Goal: Information Seeking & Learning: Learn about a topic

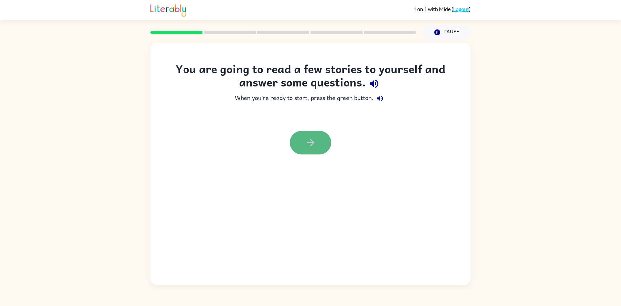
click at [316, 150] on button "button" at bounding box center [310, 143] width 41 height 24
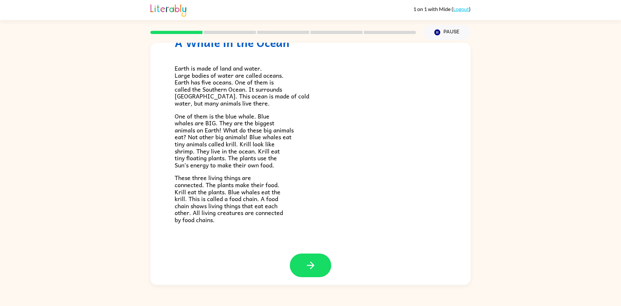
scroll to position [33, 0]
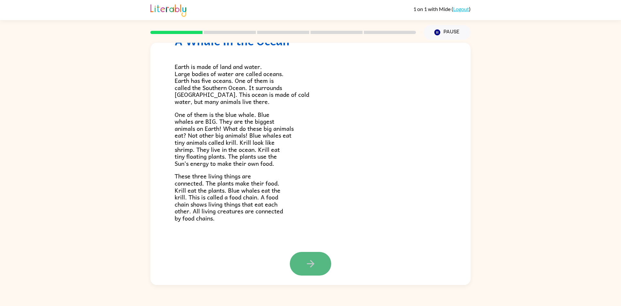
click at [321, 269] on button "button" at bounding box center [310, 264] width 41 height 24
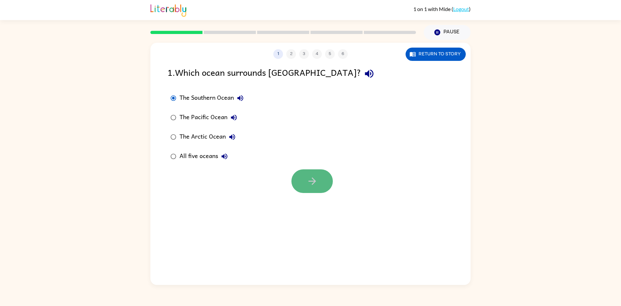
click at [316, 178] on icon "button" at bounding box center [311, 180] width 11 height 11
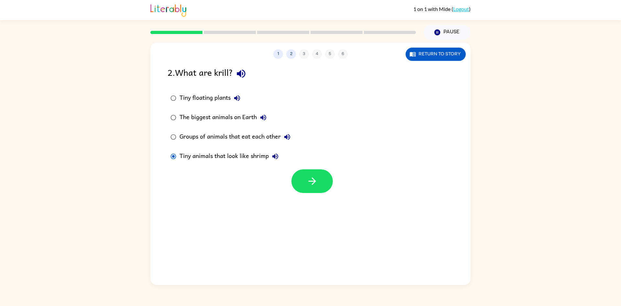
click at [296, 169] on div at bounding box center [310, 179] width 320 height 27
click at [299, 181] on button "button" at bounding box center [311, 181] width 41 height 24
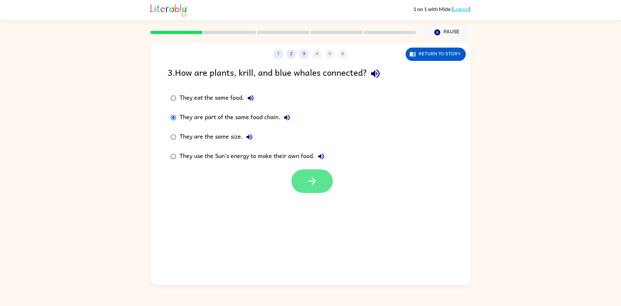
click at [303, 187] on button "button" at bounding box center [311, 181] width 41 height 24
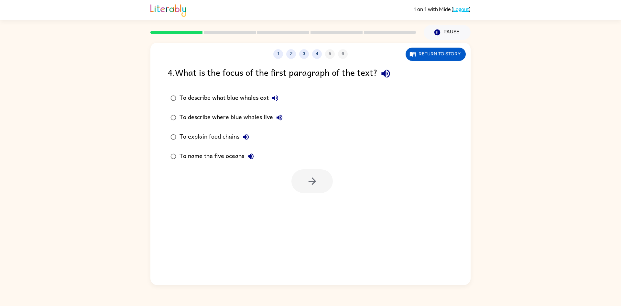
click at [166, 114] on label "To describe where blue whales live" at bounding box center [226, 117] width 125 height 19
drag, startPoint x: 300, startPoint y: 189, endPoint x: 294, endPoint y: 188, distance: 6.5
click at [294, 188] on div at bounding box center [311, 181] width 41 height 24
click at [297, 186] on button "button" at bounding box center [311, 181] width 41 height 24
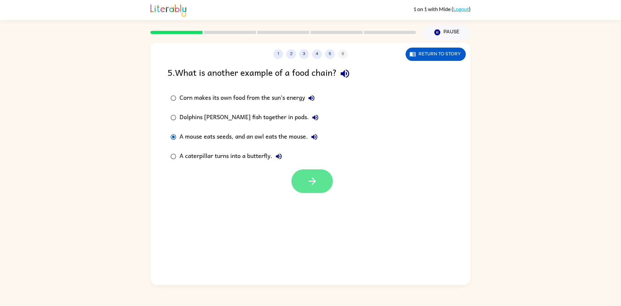
click at [310, 190] on button "button" at bounding box center [311, 181] width 41 height 24
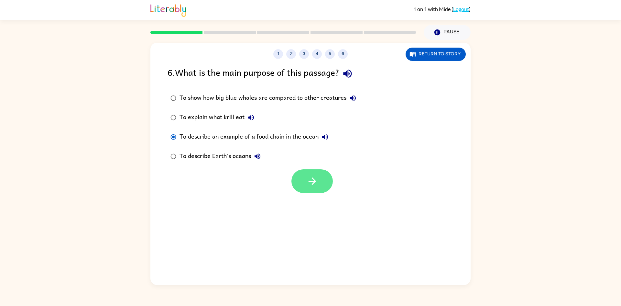
click at [305, 179] on button "button" at bounding box center [311, 181] width 41 height 24
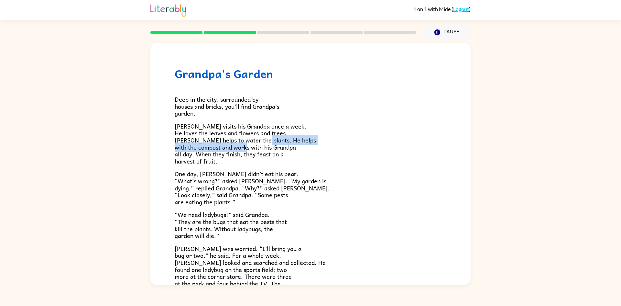
drag, startPoint x: 464, startPoint y: 142, endPoint x: 466, endPoint y: 148, distance: 6.3
click at [466, 148] on div "[GEOGRAPHIC_DATA] Deep in the city, surrounded by houses and bricks, you’ll fin…" at bounding box center [310, 164] width 320 height 242
click at [455, 149] on div "[GEOGRAPHIC_DATA] Deep in the city, surrounded by houses and bricks, you’ll fin…" at bounding box center [310, 211] width 320 height 336
drag, startPoint x: 470, startPoint y: 142, endPoint x: 467, endPoint y: 149, distance: 7.1
click at [467, 149] on div "[GEOGRAPHIC_DATA] Deep in the city, surrounded by houses and bricks, you’ll fin…" at bounding box center [310, 162] width 621 height 245
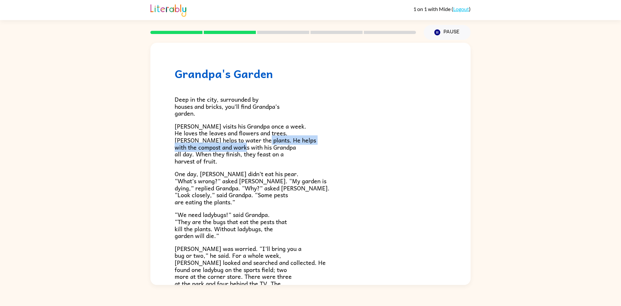
click at [445, 148] on div "[GEOGRAPHIC_DATA] Deep in the city, surrounded by houses and bricks, you’ll fin…" at bounding box center [310, 211] width 320 height 336
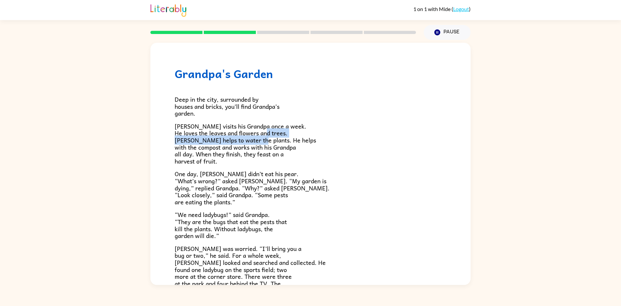
drag, startPoint x: 465, startPoint y: 136, endPoint x: 449, endPoint y: 140, distance: 16.2
click at [457, 141] on div "[GEOGRAPHIC_DATA] Deep in the city, surrounded by houses and bricks, you’ll fin…" at bounding box center [310, 211] width 320 height 336
click at [448, 140] on div "[GEOGRAPHIC_DATA] Deep in the city, surrounded by houses and bricks, you’ll fin…" at bounding box center [310, 211] width 320 height 336
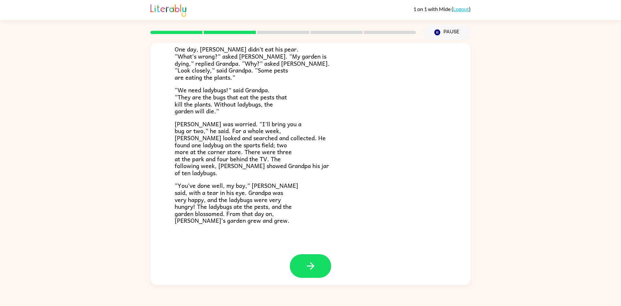
scroll to position [127, 0]
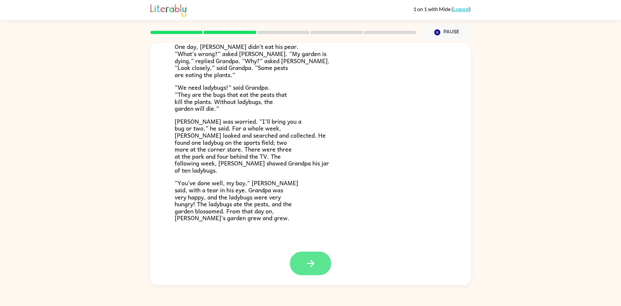
click at [303, 255] on button "button" at bounding box center [310, 263] width 41 height 24
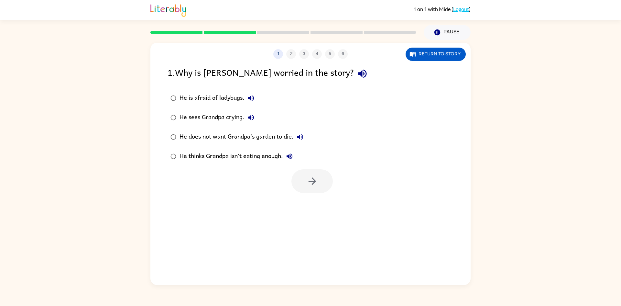
scroll to position [0, 0]
click at [309, 183] on icon "button" at bounding box center [311, 180] width 11 height 11
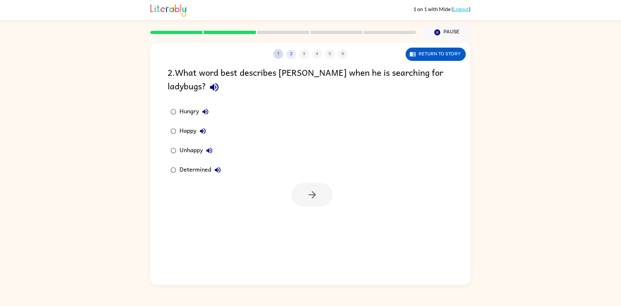
click at [276, 53] on button "1" at bounding box center [278, 54] width 10 height 10
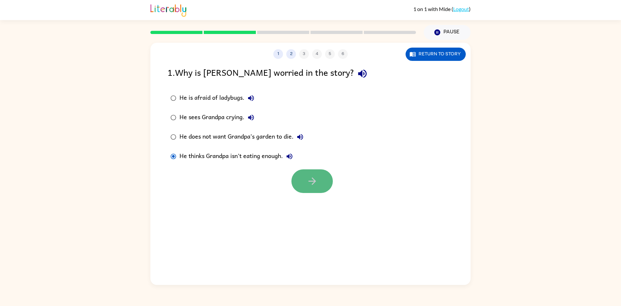
click at [311, 178] on icon "button" at bounding box center [311, 180] width 11 height 11
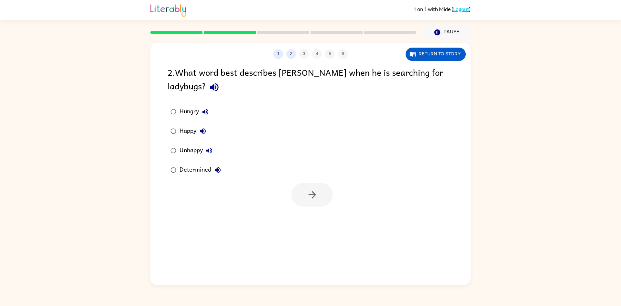
click at [272, 53] on div "1 2 3 4 5 6" at bounding box center [310, 54] width 320 height 10
click at [280, 53] on button "1" at bounding box center [278, 54] width 10 height 10
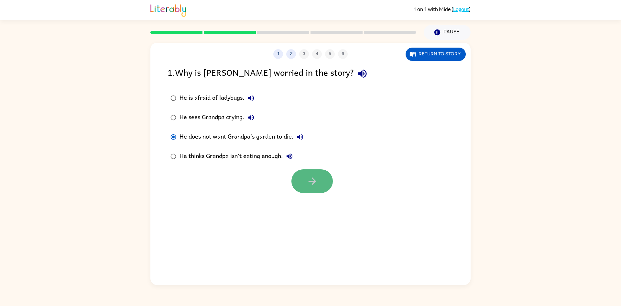
click at [313, 190] on button "button" at bounding box center [311, 181] width 41 height 24
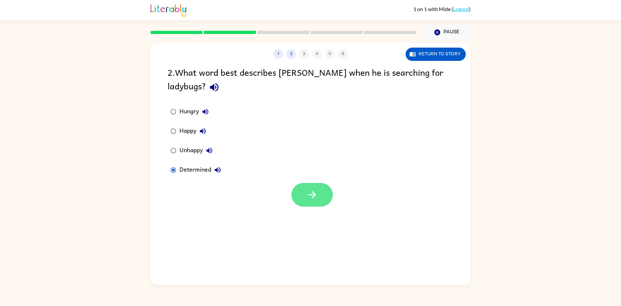
click at [295, 194] on button "button" at bounding box center [311, 195] width 41 height 24
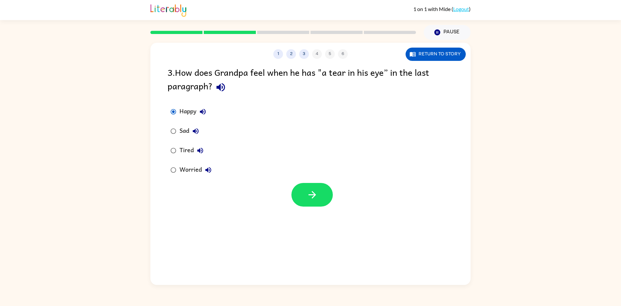
click at [310, 200] on button "button" at bounding box center [311, 195] width 41 height 24
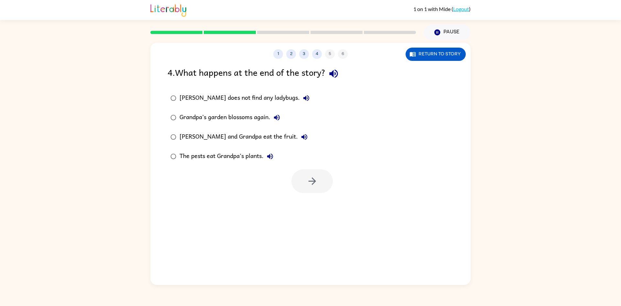
click at [171, 111] on label "Grandpa’s garden blossoms again." at bounding box center [240, 117] width 152 height 19
click at [312, 181] on icon "button" at bounding box center [311, 180] width 7 height 7
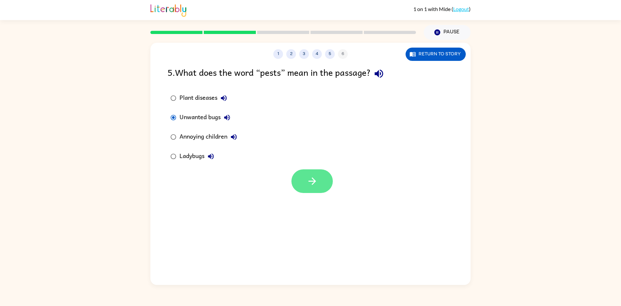
click at [306, 186] on button "button" at bounding box center [311, 181] width 41 height 24
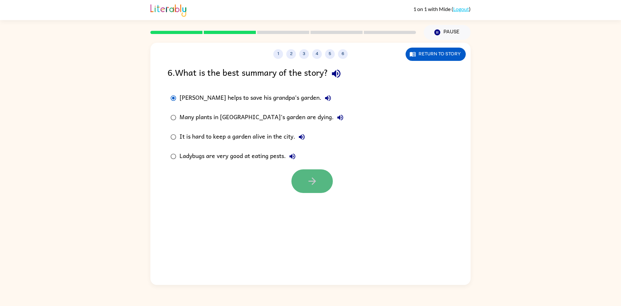
click at [309, 183] on icon "button" at bounding box center [311, 180] width 11 height 11
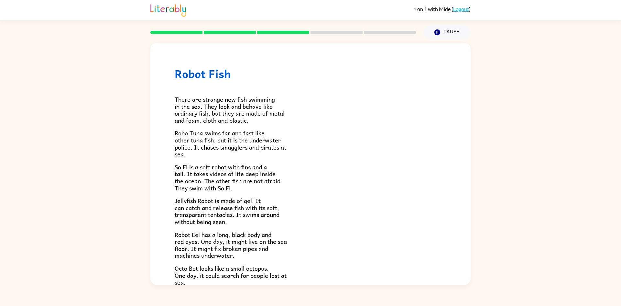
click at [301, 180] on p "So Fi is a soft robot with fins and a tail. It takes videos of life deep inside…" at bounding box center [311, 177] width 272 height 28
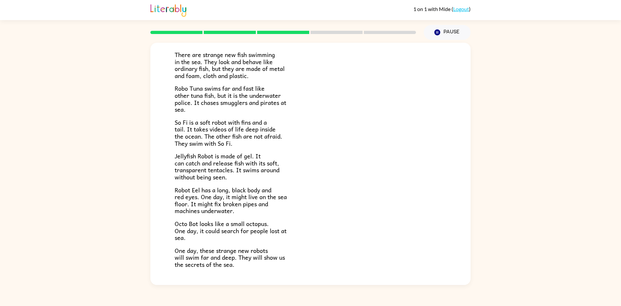
scroll to position [81, 0]
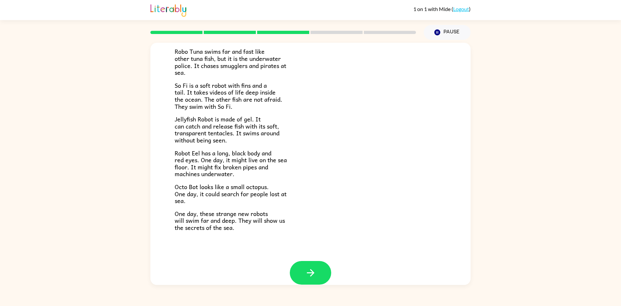
drag, startPoint x: 306, startPoint y: 100, endPoint x: 301, endPoint y: 100, distance: 4.9
click at [301, 100] on p "So Fi is a soft robot with fins and a tail. It takes videos of life deep inside…" at bounding box center [311, 96] width 272 height 28
click at [318, 264] on button "button" at bounding box center [310, 273] width 41 height 24
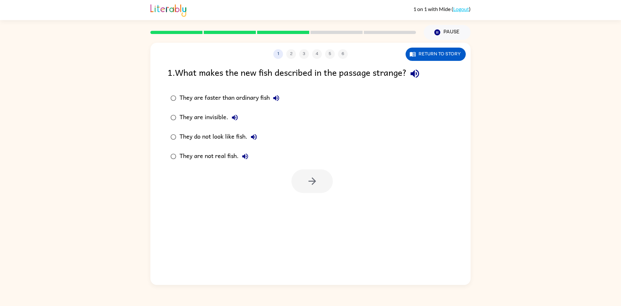
scroll to position [0, 0]
click at [296, 182] on button "button" at bounding box center [311, 181] width 41 height 24
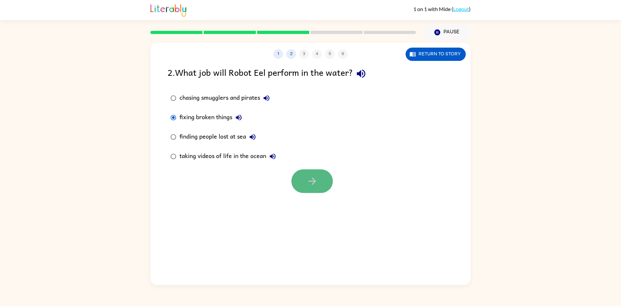
click at [310, 181] on icon "button" at bounding box center [311, 180] width 7 height 7
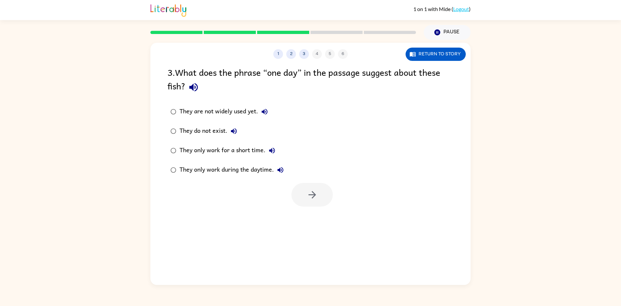
click at [181, 114] on div "They are not widely used yet." at bounding box center [224, 111] width 91 height 13
click at [311, 200] on icon "button" at bounding box center [311, 194] width 11 height 11
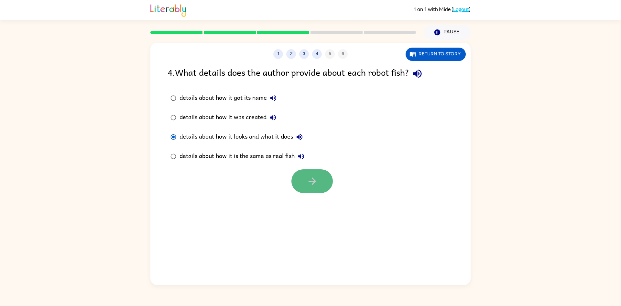
click at [309, 186] on icon "button" at bounding box center [311, 180] width 11 height 11
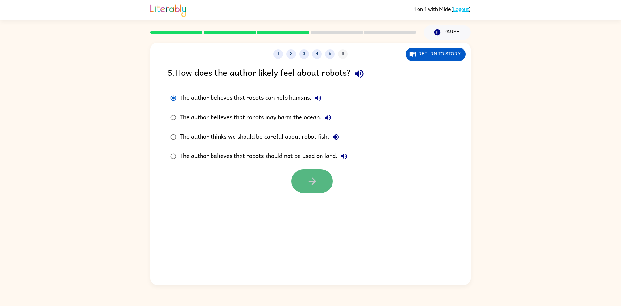
click at [309, 184] on icon "button" at bounding box center [311, 180] width 11 height 11
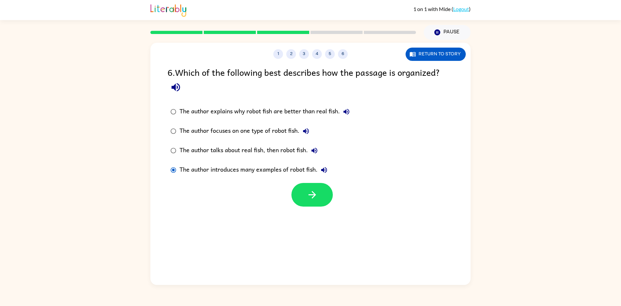
click at [313, 184] on button "button" at bounding box center [311, 195] width 41 height 24
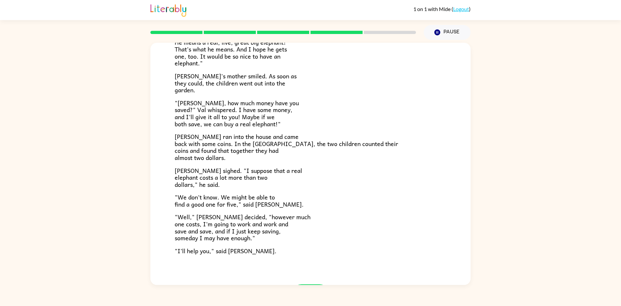
scroll to position [112, 0]
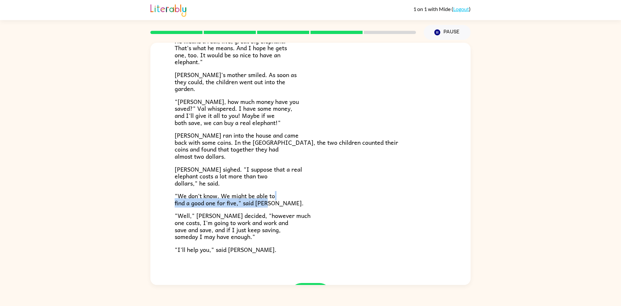
drag, startPoint x: 474, startPoint y: 199, endPoint x: 470, endPoint y: 211, distance: 13.3
click at [470, 211] on div "A Pet Elephant "I wish I had an elephant," said [PERSON_NAME]. His mother laugh…" at bounding box center [310, 162] width 621 height 245
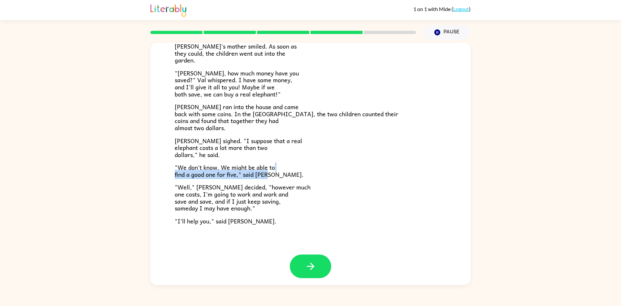
scroll to position [150, 0]
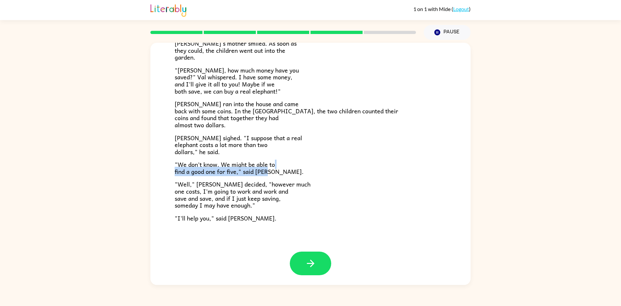
click at [323, 263] on button "button" at bounding box center [310, 263] width 41 height 24
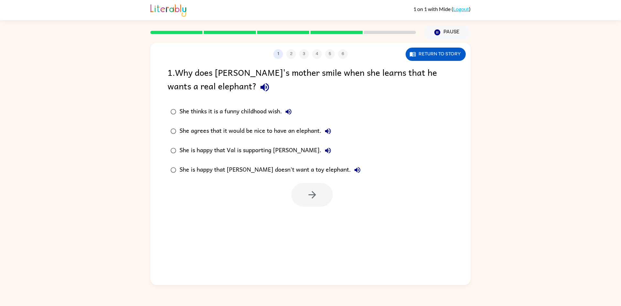
scroll to position [0, 0]
click at [319, 194] on button "button" at bounding box center [311, 195] width 41 height 24
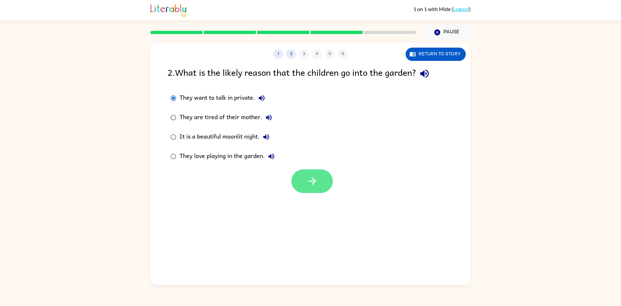
click at [302, 181] on button "button" at bounding box center [311, 181] width 41 height 24
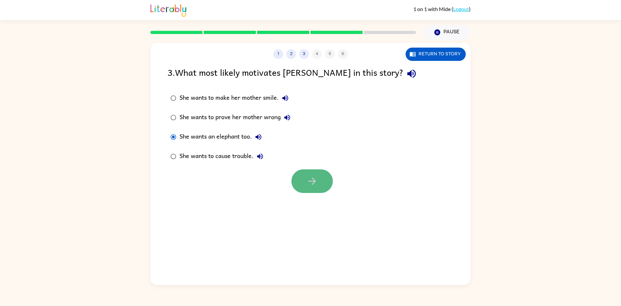
drag, startPoint x: 314, startPoint y: 190, endPoint x: 305, endPoint y: 187, distance: 8.9
click at [305, 187] on button "button" at bounding box center [311, 181] width 41 height 24
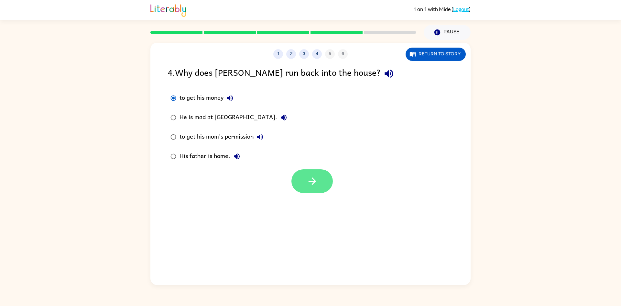
click at [311, 187] on icon "button" at bounding box center [311, 180] width 11 height 11
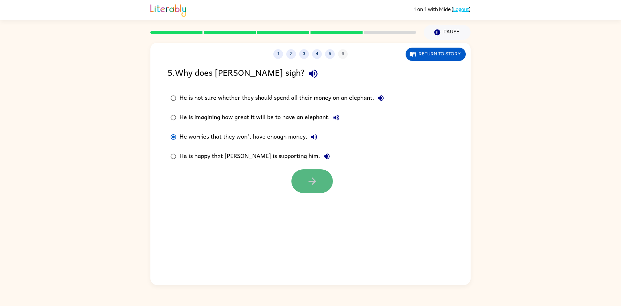
click at [313, 180] on icon "button" at bounding box center [311, 180] width 11 height 11
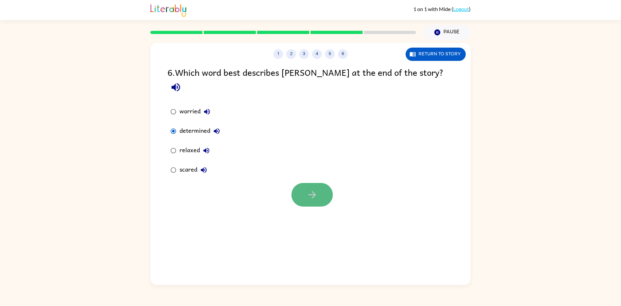
click at [325, 183] on button "button" at bounding box center [311, 195] width 41 height 24
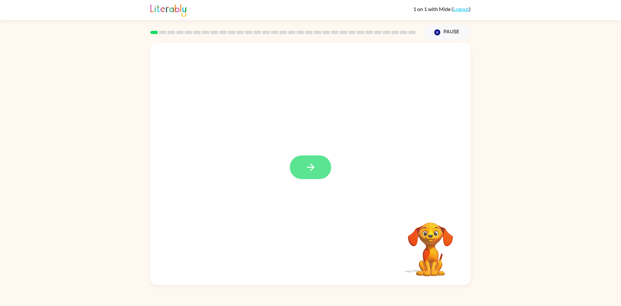
click at [305, 171] on icon "button" at bounding box center [310, 166] width 11 height 11
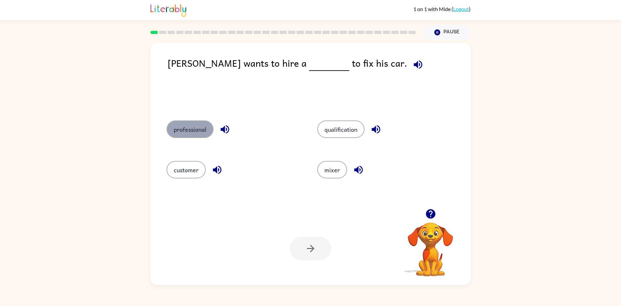
click at [200, 137] on button "professional" at bounding box center [189, 128] width 47 height 17
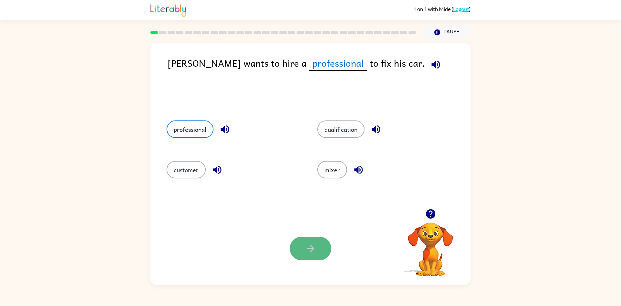
click at [327, 247] on button "button" at bounding box center [310, 248] width 41 height 24
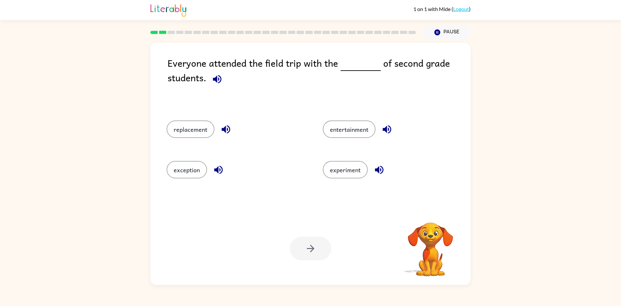
click at [327, 248] on div at bounding box center [310, 248] width 41 height 24
click at [309, 241] on div at bounding box center [310, 248] width 41 height 24
drag, startPoint x: 196, startPoint y: 166, endPoint x: 194, endPoint y: 162, distance: 4.9
click at [195, 163] on button "exception" at bounding box center [186, 169] width 40 height 17
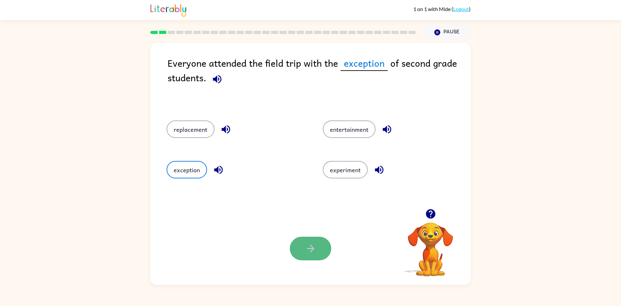
click at [314, 248] on icon "button" at bounding box center [310, 247] width 11 height 11
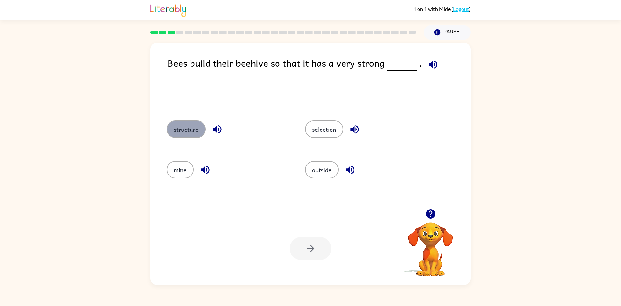
click at [189, 130] on button "structure" at bounding box center [185, 128] width 39 height 17
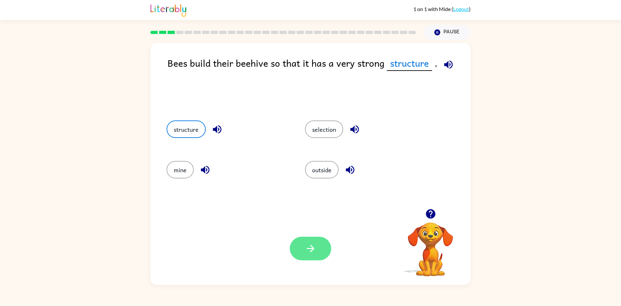
click at [310, 239] on button "button" at bounding box center [310, 248] width 41 height 24
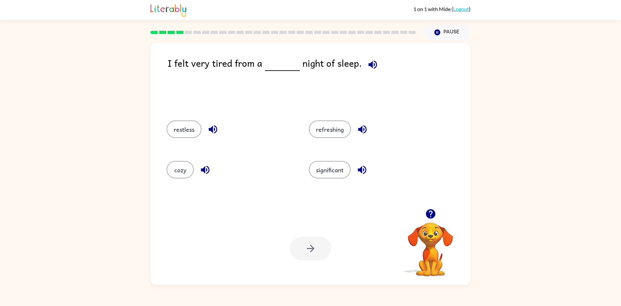
click at [180, 140] on div "restless" at bounding box center [225, 128] width 142 height 40
click at [188, 134] on button "restless" at bounding box center [183, 128] width 35 height 17
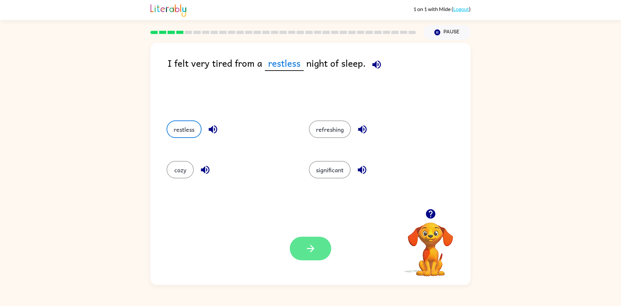
click at [310, 244] on icon "button" at bounding box center [310, 247] width 11 height 11
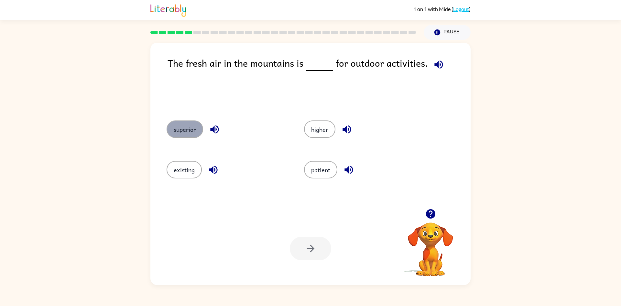
click at [192, 137] on button "superior" at bounding box center [184, 128] width 37 height 17
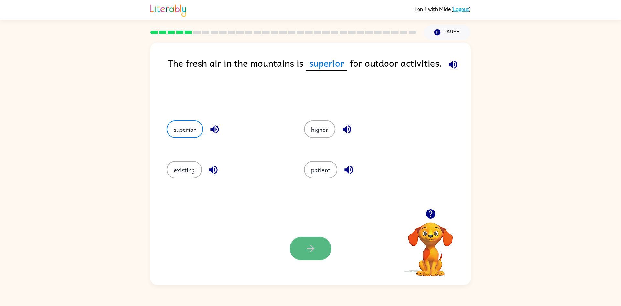
click at [310, 252] on icon "button" at bounding box center [310, 247] width 11 height 11
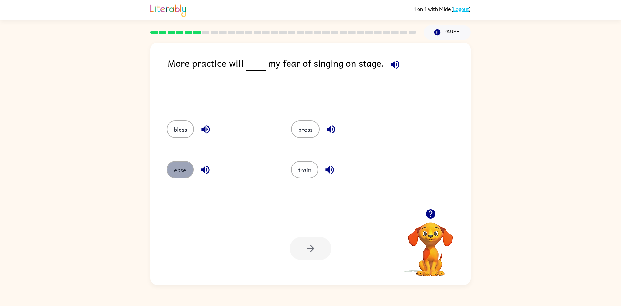
click at [173, 171] on button "ease" at bounding box center [179, 169] width 27 height 17
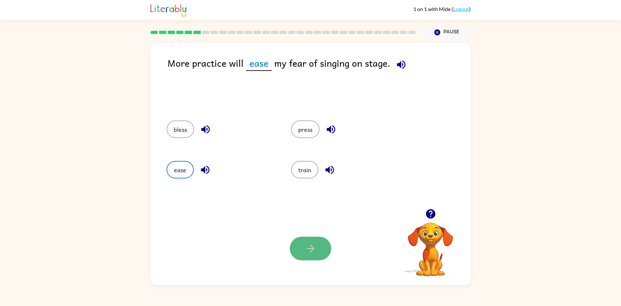
click at [308, 259] on button "button" at bounding box center [310, 248] width 41 height 24
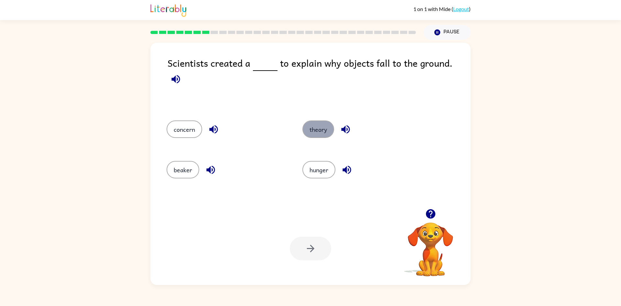
click at [314, 135] on button "theory" at bounding box center [318, 128] width 32 height 17
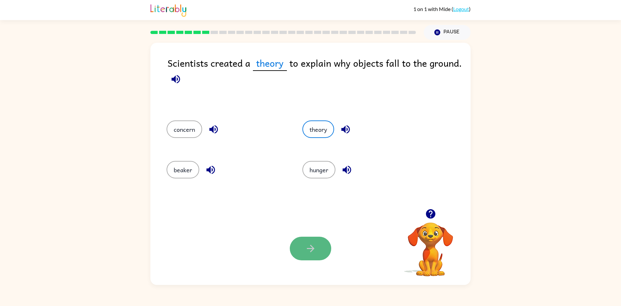
click at [311, 247] on icon "button" at bounding box center [310, 247] width 11 height 11
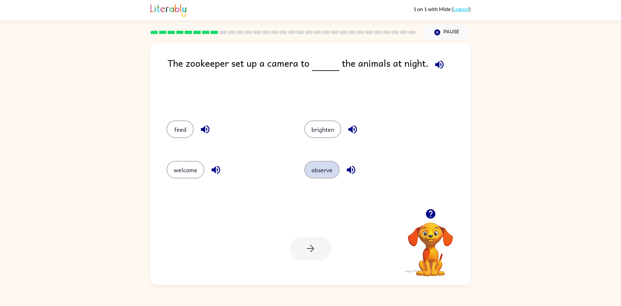
click at [320, 176] on button "observe" at bounding box center [321, 169] width 35 height 17
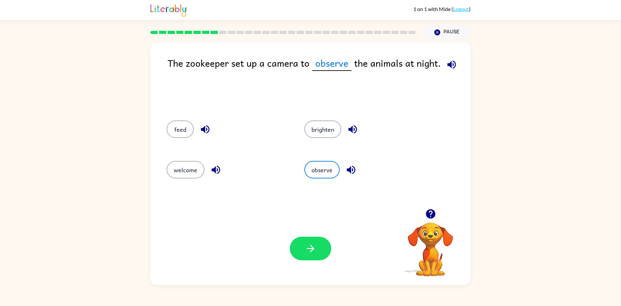
click at [297, 251] on button "button" at bounding box center [310, 248] width 41 height 24
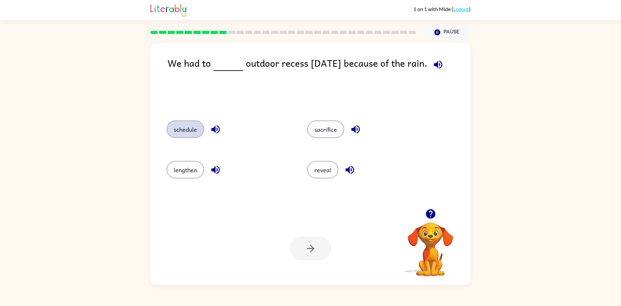
click at [189, 129] on button "schedule" at bounding box center [185, 128] width 38 height 17
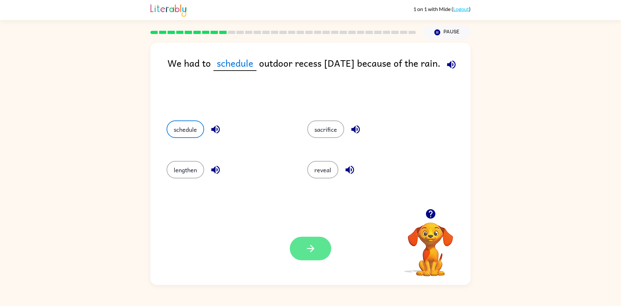
click at [318, 246] on button "button" at bounding box center [310, 248] width 41 height 24
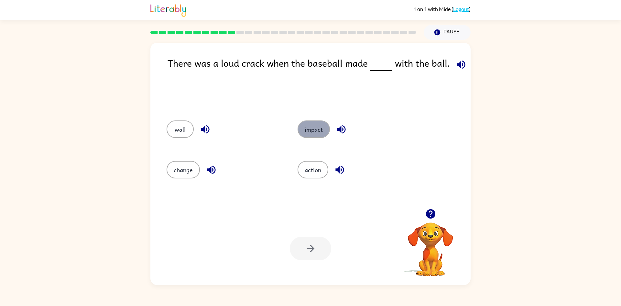
click at [316, 123] on button "impact" at bounding box center [313, 128] width 32 height 17
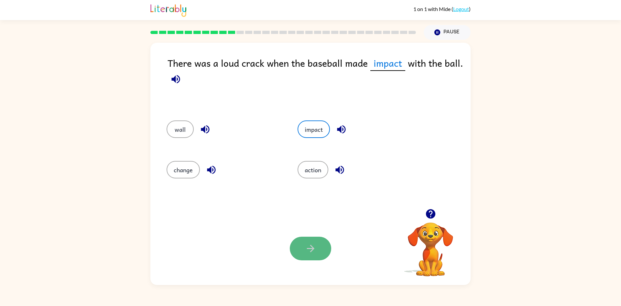
click at [310, 243] on icon "button" at bounding box center [310, 247] width 11 height 11
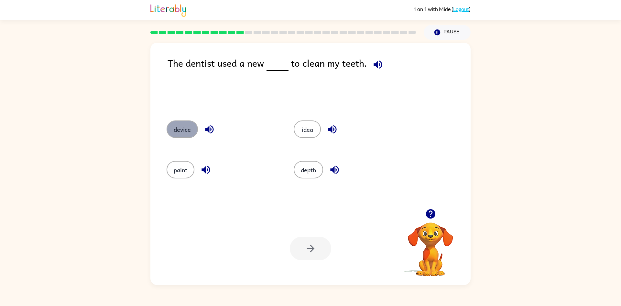
click at [181, 134] on button "device" at bounding box center [181, 128] width 31 height 17
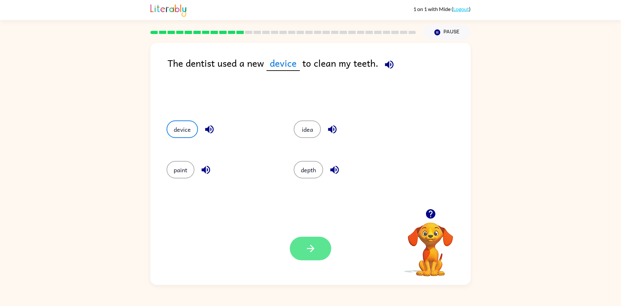
click at [307, 247] on icon "button" at bounding box center [310, 247] width 11 height 11
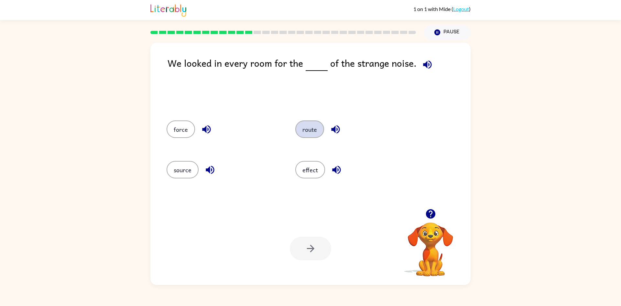
click at [300, 133] on button "route" at bounding box center [309, 128] width 29 height 17
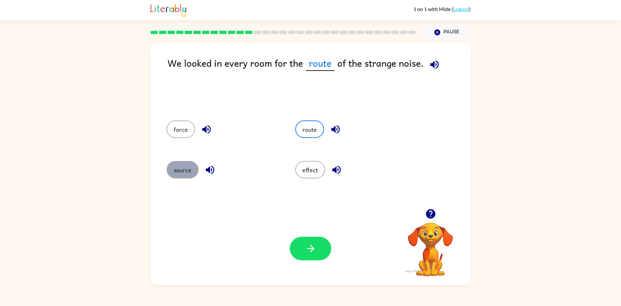
drag, startPoint x: 183, startPoint y: 171, endPoint x: 187, endPoint y: 171, distance: 3.9
click at [183, 171] on button "source" at bounding box center [182, 169] width 32 height 17
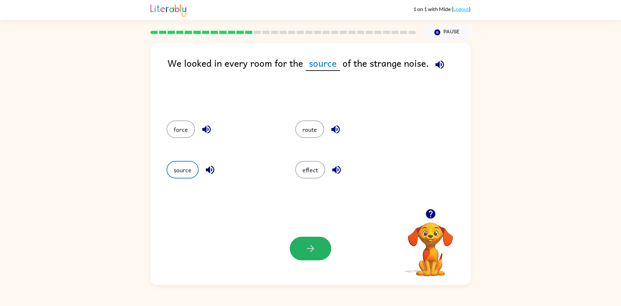
click at [296, 251] on button "button" at bounding box center [310, 248] width 41 height 24
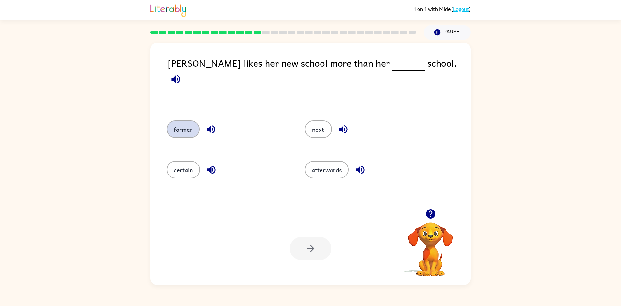
click at [183, 137] on button "former" at bounding box center [182, 128] width 33 height 17
click at [292, 242] on button "button" at bounding box center [310, 248] width 41 height 24
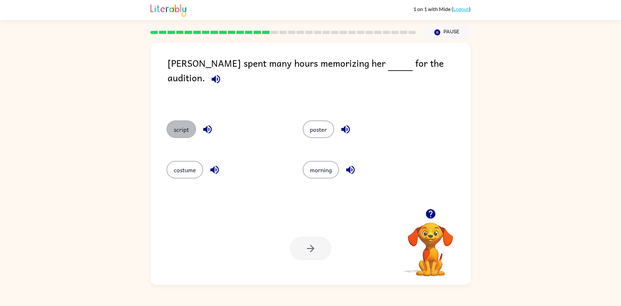
drag, startPoint x: 177, startPoint y: 129, endPoint x: 200, endPoint y: 128, distance: 22.6
click at [177, 129] on button "script" at bounding box center [180, 128] width 29 height 17
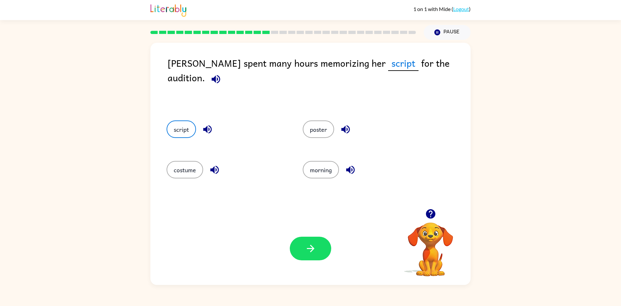
click at [311, 251] on icon "button" at bounding box center [310, 247] width 11 height 11
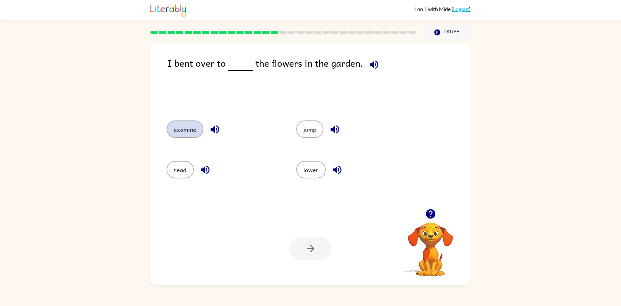
click at [188, 132] on button "examine" at bounding box center [184, 128] width 37 height 17
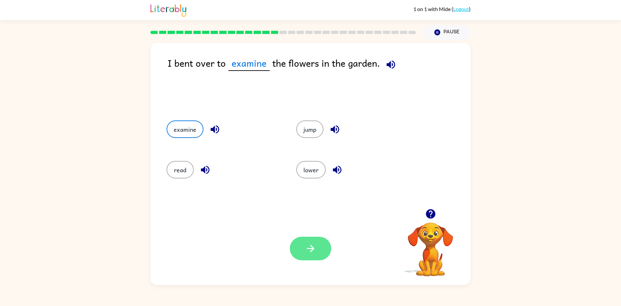
click at [295, 249] on button "button" at bounding box center [310, 248] width 41 height 24
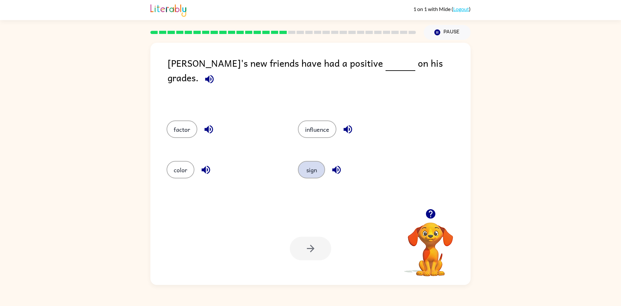
click at [316, 171] on button "sign" at bounding box center [311, 169] width 27 height 17
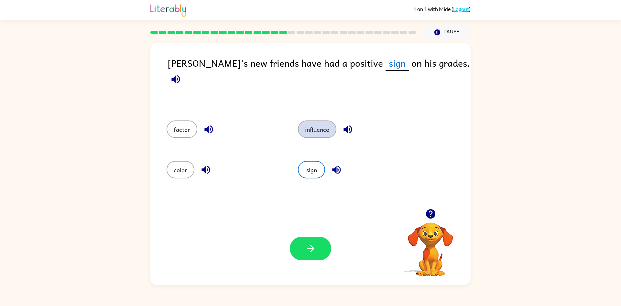
click at [315, 129] on button "influence" at bounding box center [317, 128] width 38 height 17
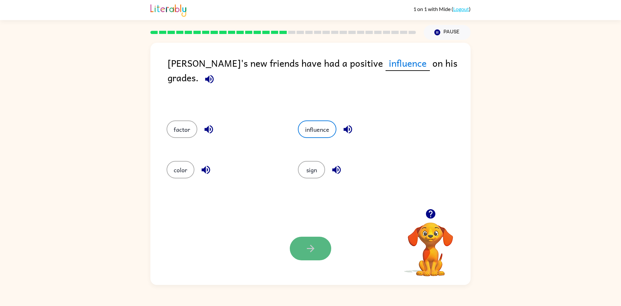
click at [301, 249] on button "button" at bounding box center [310, 248] width 41 height 24
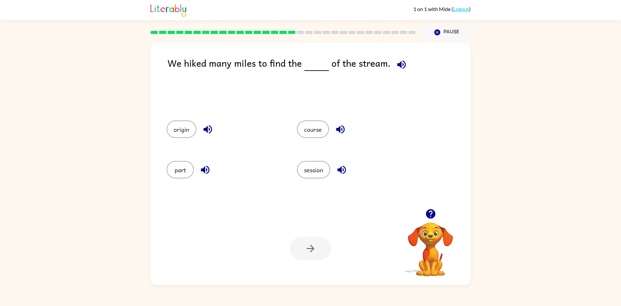
drag, startPoint x: 302, startPoint y: 135, endPoint x: 286, endPoint y: 183, distance: 50.5
click at [287, 182] on div "origin course part session" at bounding box center [284, 148] width 261 height 81
click at [303, 129] on button "course" at bounding box center [313, 128] width 32 height 17
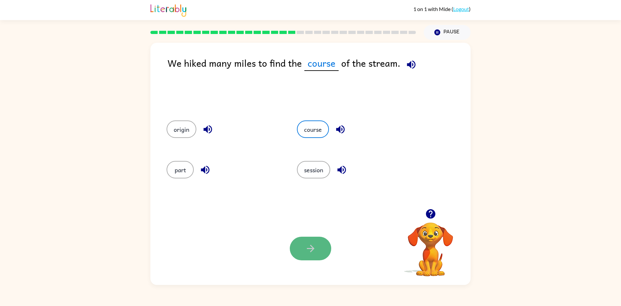
click at [302, 238] on button "button" at bounding box center [310, 248] width 41 height 24
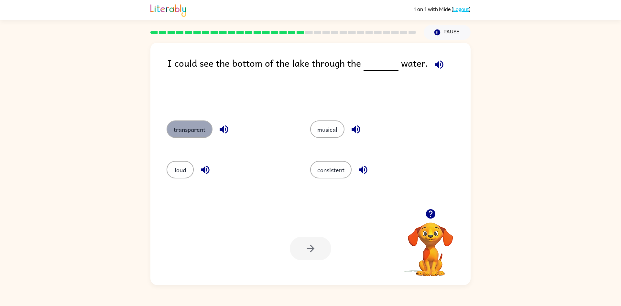
click at [198, 129] on button "transparent" at bounding box center [189, 128] width 46 height 17
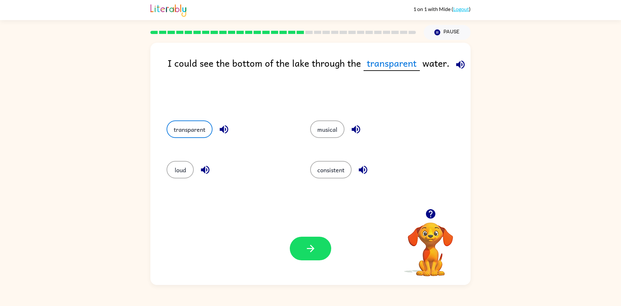
click at [289, 247] on div "Your browser must support playing .mp4 files to use Literably. Please try using…" at bounding box center [310, 248] width 320 height 73
click at [295, 251] on button "button" at bounding box center [310, 248] width 41 height 24
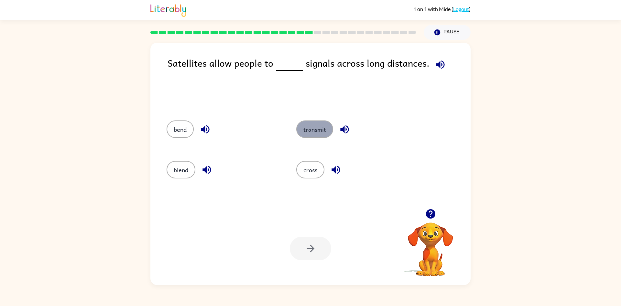
click at [312, 124] on button "transmit" at bounding box center [314, 128] width 37 height 17
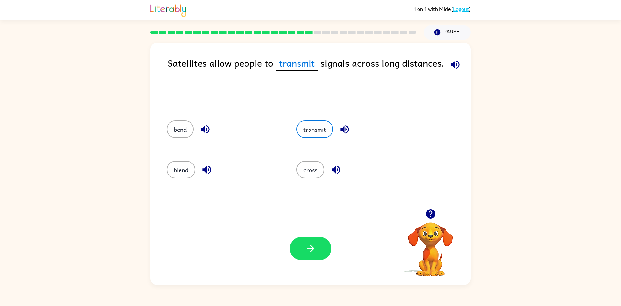
drag, startPoint x: 428, startPoint y: 321, endPoint x: 512, endPoint y: 321, distance: 84.1
click at [512, 305] on html "1 on 1 with Mide ( Logout ) Pause Pause Satellites allow people to transmit sig…" at bounding box center [310, 153] width 621 height 306
click at [315, 239] on button "button" at bounding box center [310, 248] width 41 height 24
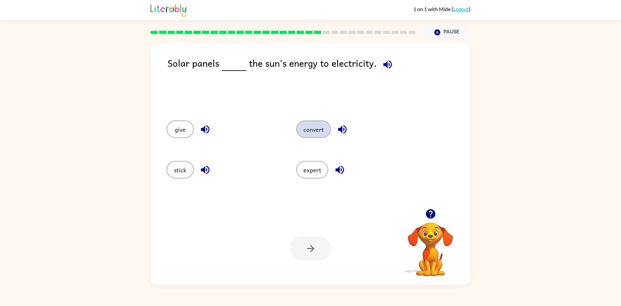
click at [303, 131] on button "convert" at bounding box center [313, 128] width 35 height 17
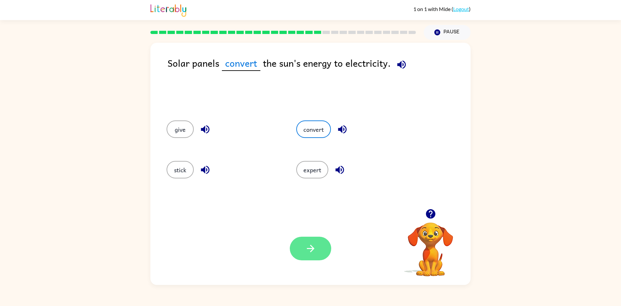
click at [311, 257] on button "button" at bounding box center [310, 248] width 41 height 24
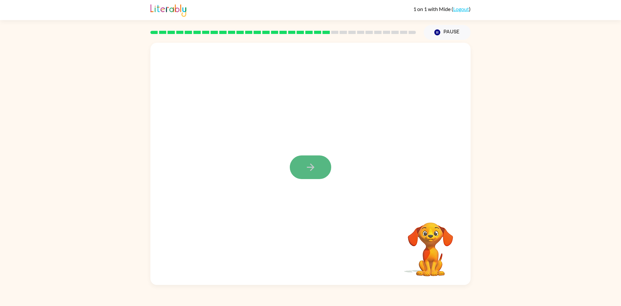
click at [307, 156] on button "button" at bounding box center [310, 167] width 41 height 24
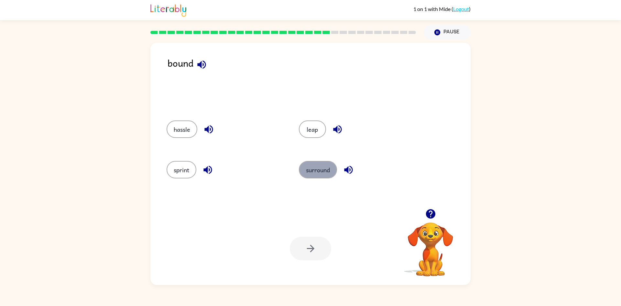
click at [326, 172] on button "surround" at bounding box center [318, 169] width 38 height 17
click at [323, 243] on button "button" at bounding box center [310, 248] width 41 height 24
click at [182, 170] on button "prove" at bounding box center [180, 169] width 29 height 17
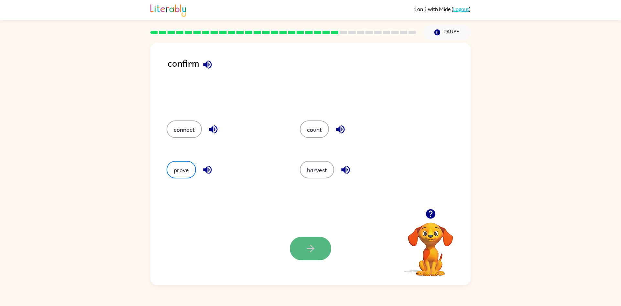
click at [313, 254] on button "button" at bounding box center [310, 248] width 41 height 24
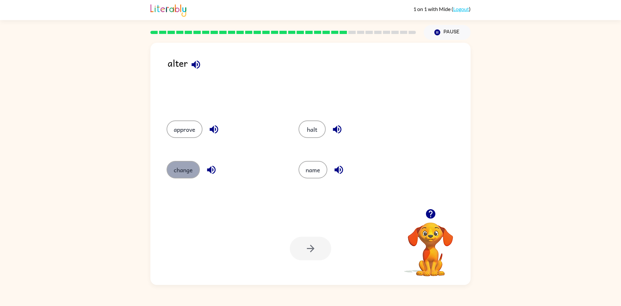
click at [187, 172] on button "change" at bounding box center [182, 169] width 33 height 17
click at [302, 245] on button "button" at bounding box center [310, 248] width 41 height 24
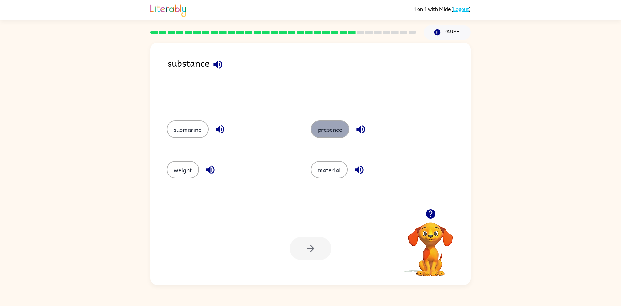
click at [341, 133] on button "presence" at bounding box center [330, 128] width 38 height 17
click at [315, 129] on button "presence" at bounding box center [330, 128] width 38 height 17
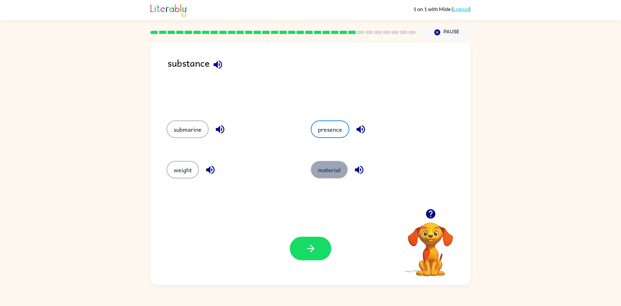
click at [330, 172] on button "material" at bounding box center [329, 169] width 37 height 17
click at [320, 126] on button "presence" at bounding box center [330, 128] width 38 height 17
click at [314, 254] on button "button" at bounding box center [310, 248] width 41 height 24
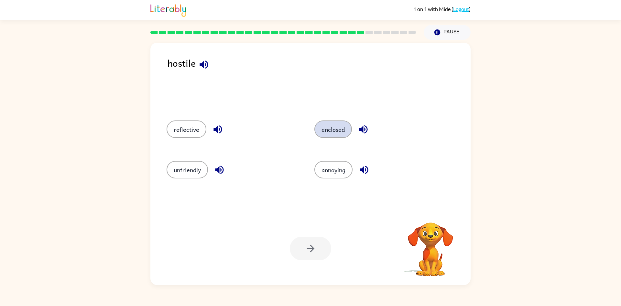
click at [334, 134] on button "enclosed" at bounding box center [333, 128] width 38 height 17
click at [307, 254] on button "button" at bounding box center [310, 248] width 41 height 24
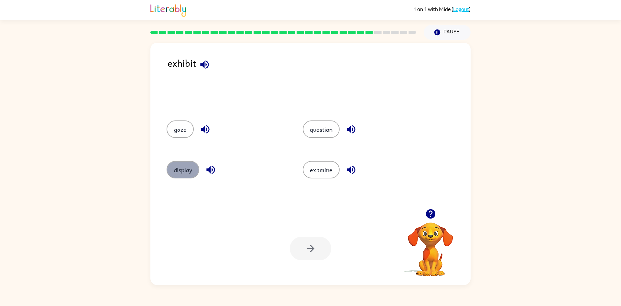
click at [180, 161] on button "display" at bounding box center [182, 169] width 33 height 17
click at [320, 250] on button "button" at bounding box center [310, 248] width 41 height 24
click at [186, 173] on button "attack" at bounding box center [181, 169] width 31 height 17
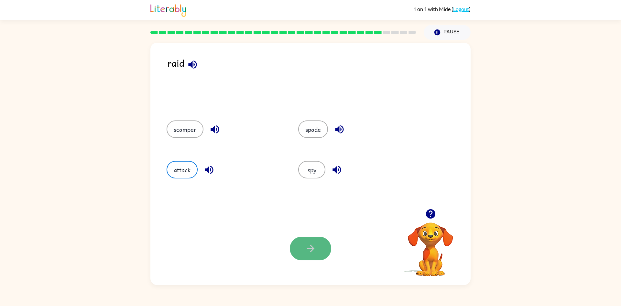
click at [309, 256] on button "button" at bounding box center [310, 248] width 41 height 24
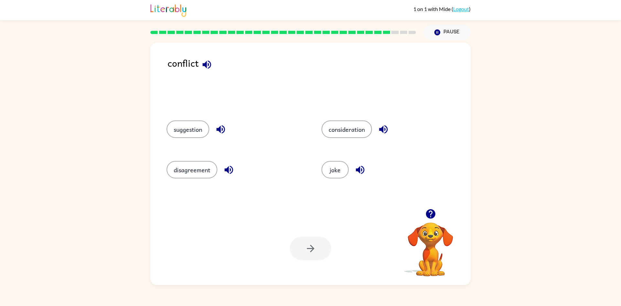
click at [194, 179] on div "disagreement" at bounding box center [231, 168] width 155 height 40
click at [199, 173] on button "disagreement" at bounding box center [191, 169] width 51 height 17
click at [295, 248] on button "button" at bounding box center [310, 248] width 41 height 24
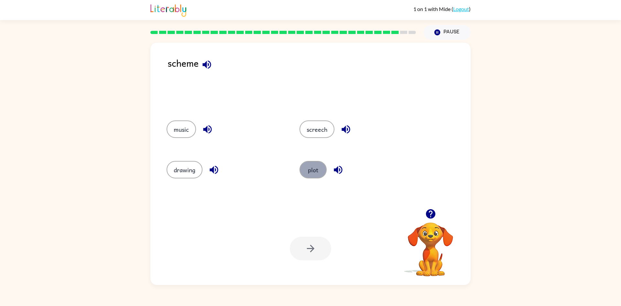
click at [317, 174] on button "plot" at bounding box center [312, 169] width 27 height 17
click at [308, 256] on button "button" at bounding box center [310, 248] width 41 height 24
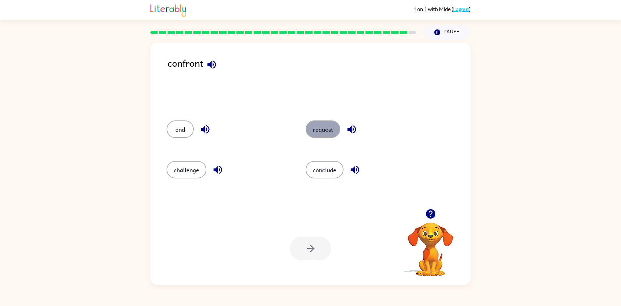
click at [315, 132] on button "request" at bounding box center [323, 128] width 35 height 17
click at [299, 249] on button "button" at bounding box center [310, 248] width 41 height 24
